Goal: Find specific page/section: Find specific page/section

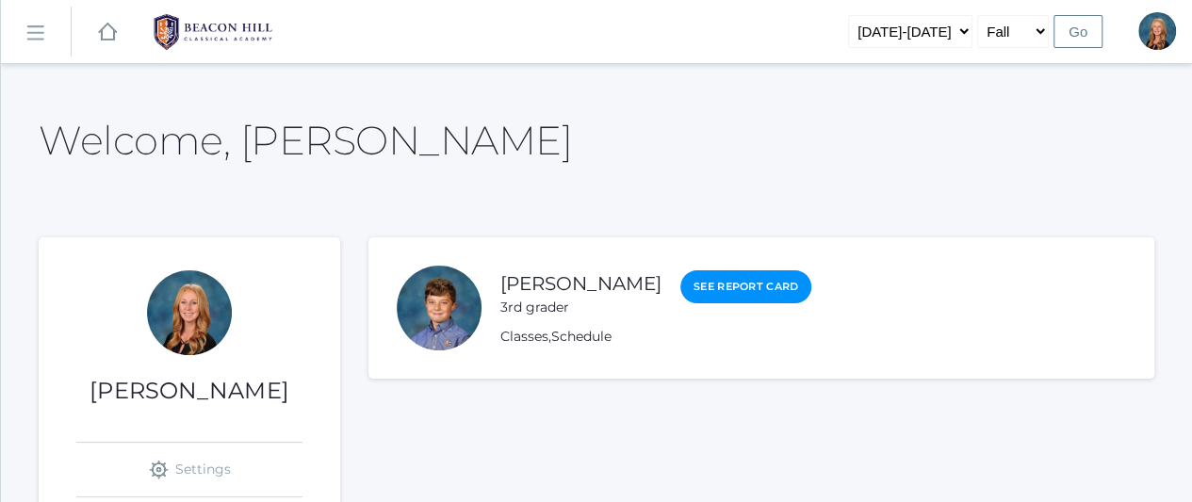
click at [40, 37] on rect at bounding box center [35, 33] width 30 height 30
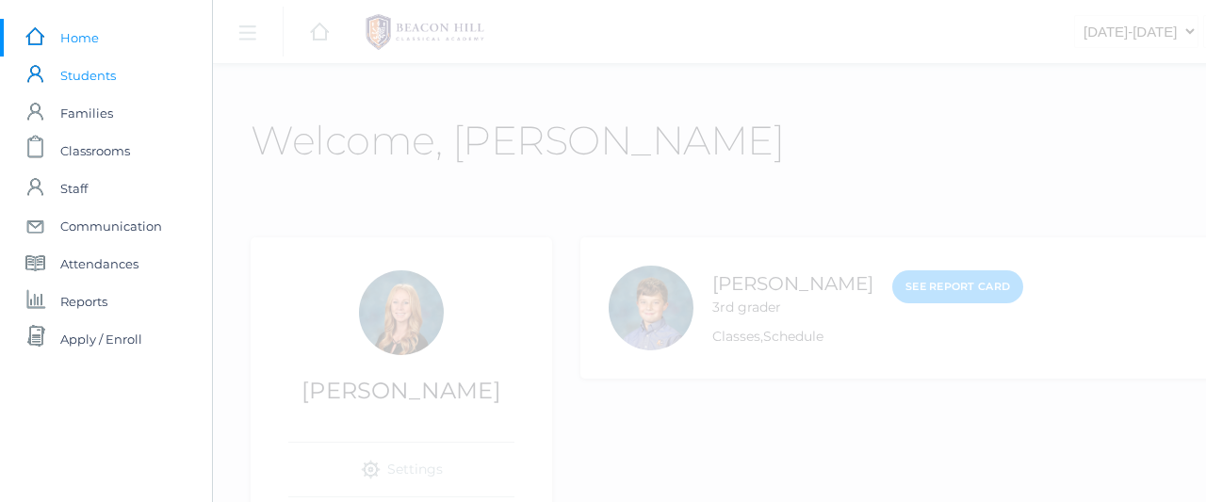
click at [78, 78] on span "Students" at bounding box center [88, 76] width 56 height 38
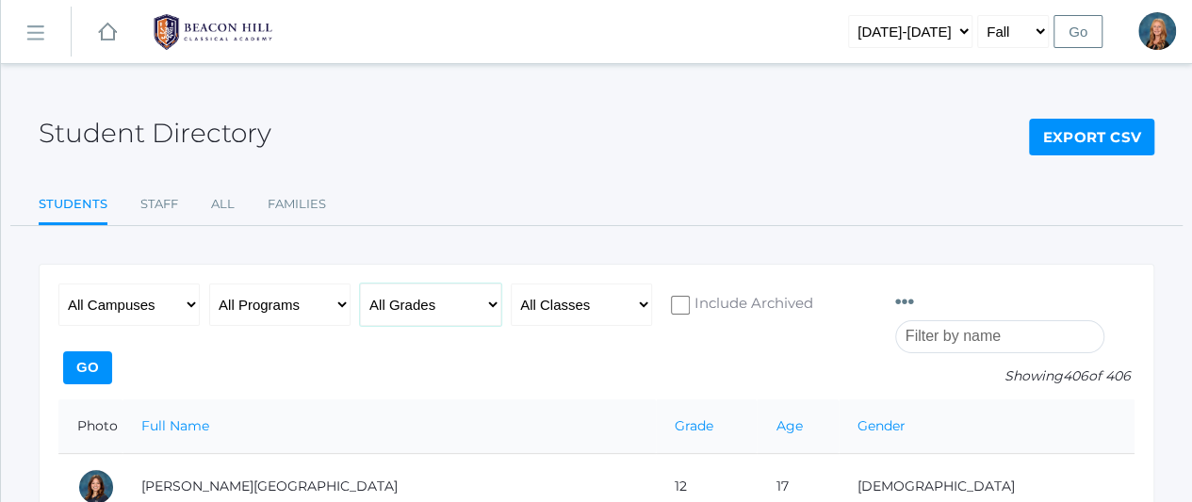
click at [467, 309] on select "All Grades Grammar - Kindergarten - 1st Grade - 2nd Grade - 3rd Grade - 4th Gra…" at bounding box center [430, 305] width 141 height 42
select select "rhetoric"
click at [360, 284] on select "All Grades Grammar - Kindergarten - 1st Grade - 2nd Grade - 3rd Grade - 4th Gra…" at bounding box center [430, 305] width 141 height 42
click at [112, 352] on input "Go" at bounding box center [87, 368] width 49 height 33
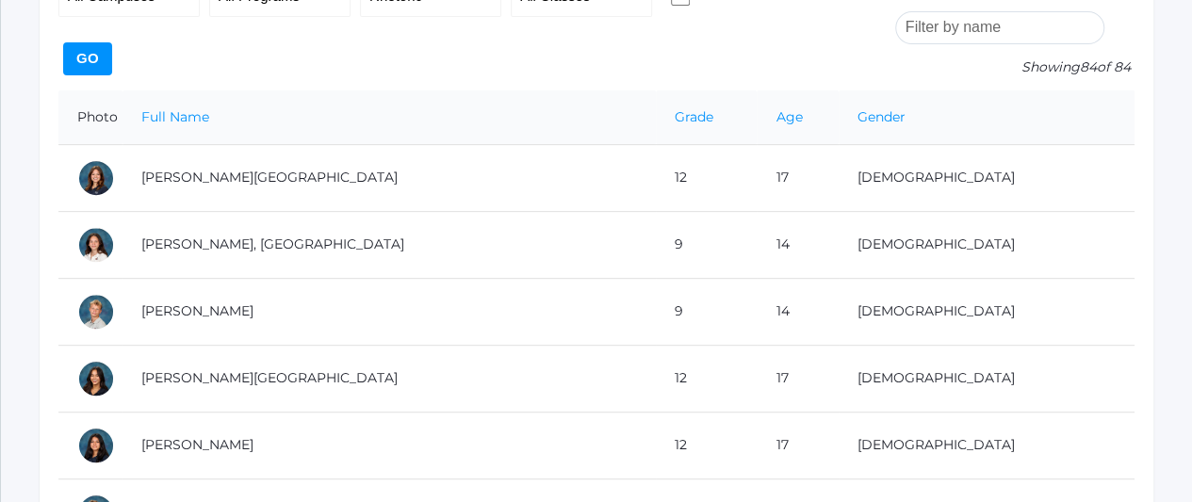
scroll to position [343, 0]
